Goal: Task Accomplishment & Management: Use online tool/utility

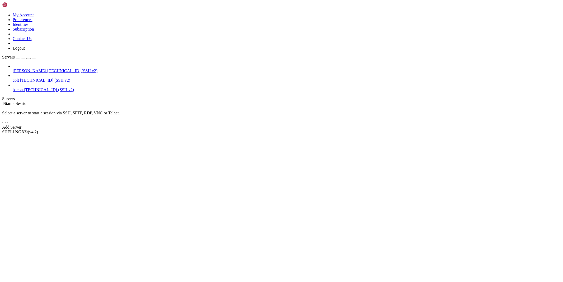
click at [47, 69] on span "[TECHNICAL_ID] (SSH v2)" at bounding box center [72, 71] width 50 height 4
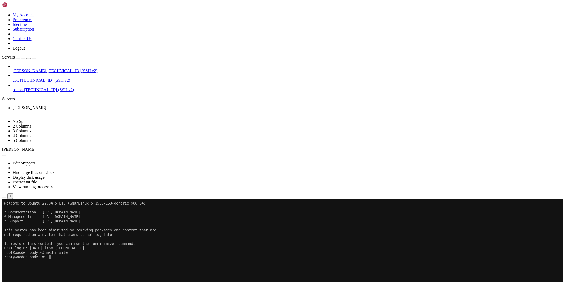
click at [4, 198] on icon "button" at bounding box center [4, 198] width 0 height 0
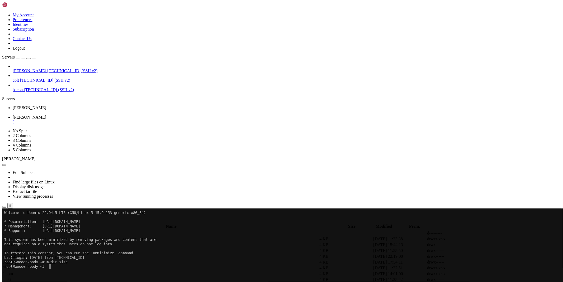
scroll to position [59, 0]
drag, startPoint x: 80, startPoint y: 208, endPoint x: 23, endPoint y: 267, distance: 82.4
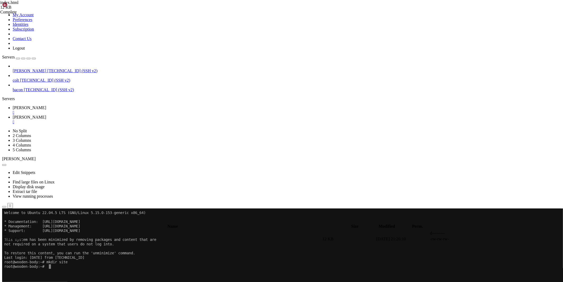
click at [80, 105] on link "[PERSON_NAME] " at bounding box center [287, 109] width 548 height 9
click at [13, 115] on icon at bounding box center [13, 117] width 0 height 4
click at [7, 231] on span " .." at bounding box center [5, 233] width 4 height 4
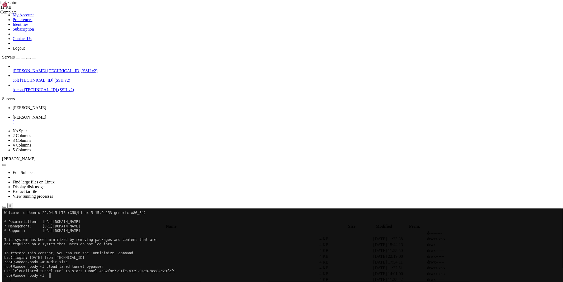
click at [7, 231] on span " .." at bounding box center [5, 233] width 4 height 4
click at [9, 248] on span " etc" at bounding box center [6, 250] width 7 height 4
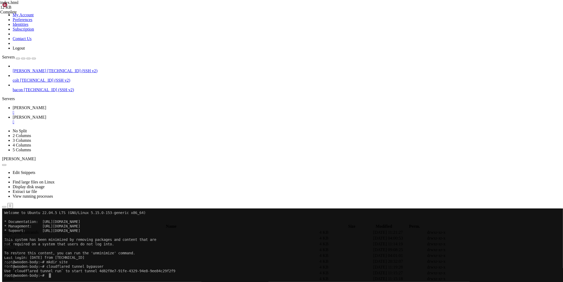
click at [81, 84] on div at bounding box center [281, 141] width 563 height 282
click at [24, 207] on span " cloudflared" at bounding box center [13, 209] width 21 height 4
type input "/etc/cloudflared"
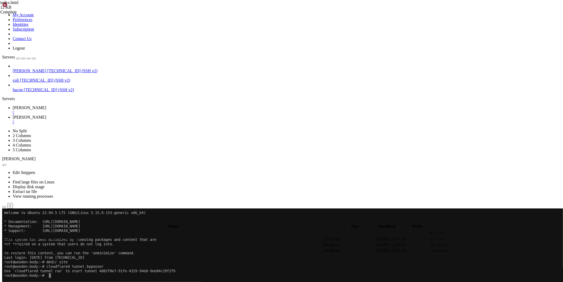
click at [483, 239] on link at bounding box center [483, 239] width 0 height 0
type textarea "{"AccountTag":"a4f2f72e8d3d43891c5e5fb8ee21a49f","TunnelSecret":"pC+7spcrKBFrQP…"
click at [483, 251] on icon at bounding box center [483, 251] width 0 height 0
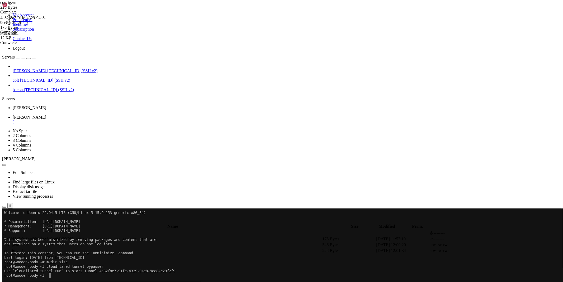
type textarea "service: [URL]"
paste textarea
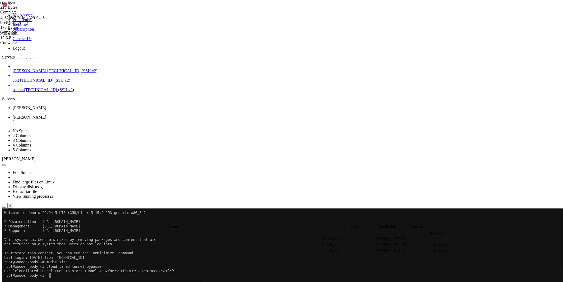
paste textarea
type textarea "service: [URL]"
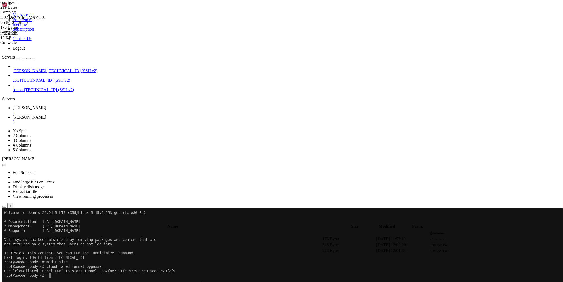
click at [73, 105] on link "[PERSON_NAME] " at bounding box center [287, 109] width 548 height 9
drag, startPoint x: 72, startPoint y: 299, endPoint x: 4, endPoint y: 281, distance: 70.4
drag, startPoint x: 521, startPoint y: 279, endPoint x: 540, endPoint y: 280, distance: 18.2
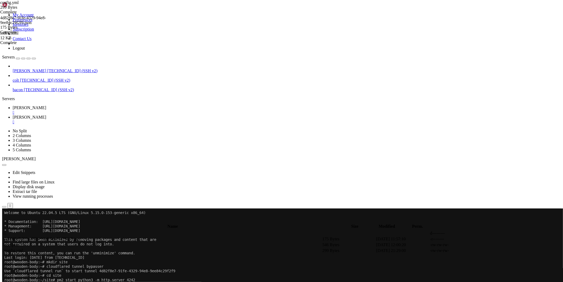
copy span "[TECHNICAL_ID]"
click at [46, 115] on span "[PERSON_NAME]" at bounding box center [29, 117] width 33 height 4
click at [497, 248] on td at bounding box center [509, 250] width 53 height 5
click at [483, 251] on icon at bounding box center [483, 251] width 0 height 0
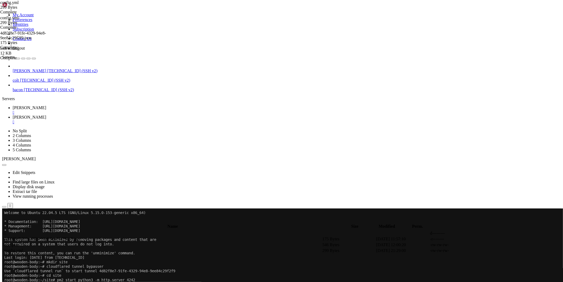
drag, startPoint x: 123, startPoint y: 44, endPoint x: 99, endPoint y: 44, distance: 24.3
type textarea "- hostname: [DOMAIN_NAME]"
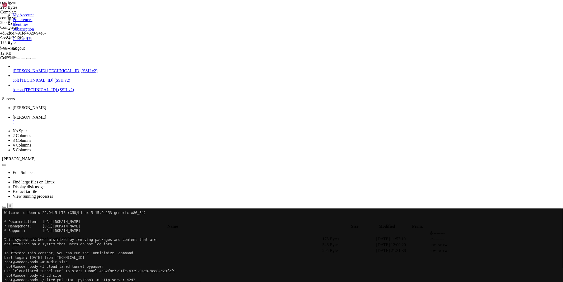
click at [80, 105] on link "[PERSON_NAME] " at bounding box center [287, 109] width 548 height 9
click at [102, 115] on link "[PERSON_NAME] " at bounding box center [287, 119] width 548 height 9
click at [483, 251] on link at bounding box center [483, 251] width 0 height 0
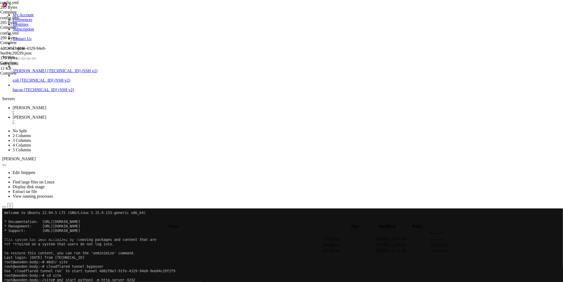
type textarea "- hostname: [DOMAIN_NAME]"
click at [46, 105] on span "[PERSON_NAME]" at bounding box center [29, 107] width 33 height 4
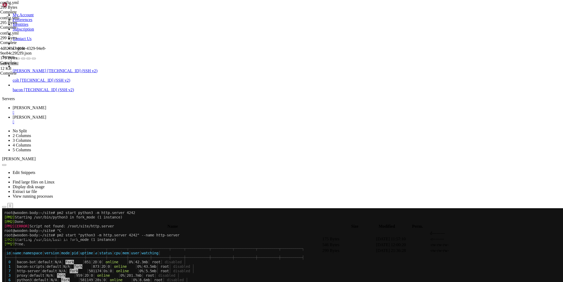
scroll to position [72, 0]
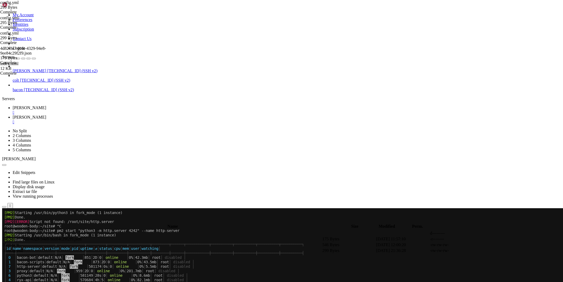
click at [46, 115] on span "[PERSON_NAME]" at bounding box center [29, 117] width 33 height 4
click at [7, 231] on span " .." at bounding box center [5, 233] width 4 height 4
click at [86, 231] on td " .." at bounding box center [162, 233] width 319 height 5
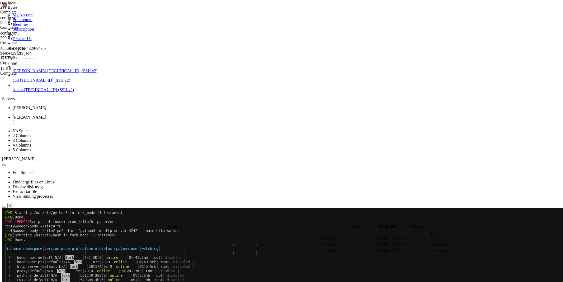
click at [86, 231] on td " .." at bounding box center [162, 233] width 319 height 5
click at [80, 231] on td " .." at bounding box center [161, 233] width 316 height 5
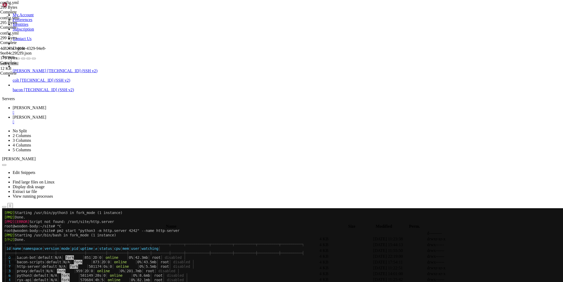
type input "/root/site"
click at [483, 239] on icon at bounding box center [483, 239] width 0 height 0
drag, startPoint x: 156, startPoint y: 57, endPoint x: 193, endPoint y: 56, distance: 37.5
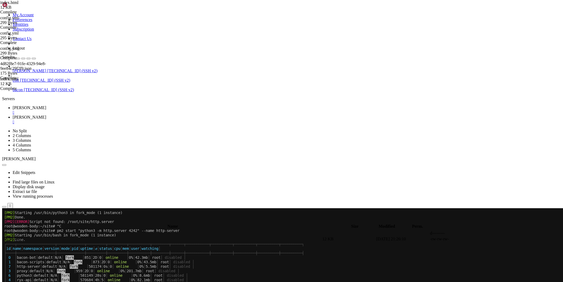
type textarea "<div class="cf-turnstile" data-sitekey="0x4AAAAAABzlqxJmIjatm0gI" data-callback…"
click at [46, 105] on span "[PERSON_NAME]" at bounding box center [29, 107] width 33 height 4
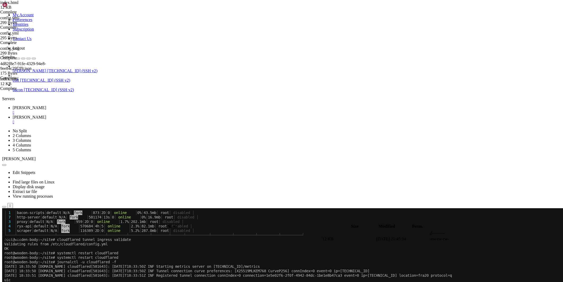
scroll to position [188, 0]
